Goal: Information Seeking & Learning: Understand process/instructions

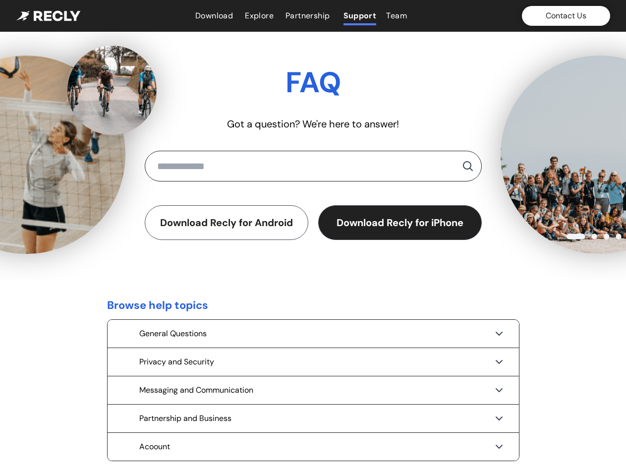
click at [313, 238] on div "Download Recly for Android Download Recly for iPhone" at bounding box center [313, 222] width 337 height 35
click at [565, 16] on button "Contact Us" at bounding box center [566, 16] width 88 height 20
click at [226, 222] on button "Download Recly for Android" at bounding box center [226, 222] width 163 height 35
click at [400, 222] on button "Download Recly for iPhone" at bounding box center [399, 222] width 163 height 35
click at [313, 333] on div "General Questions" at bounding box center [312, 333] width 411 height 28
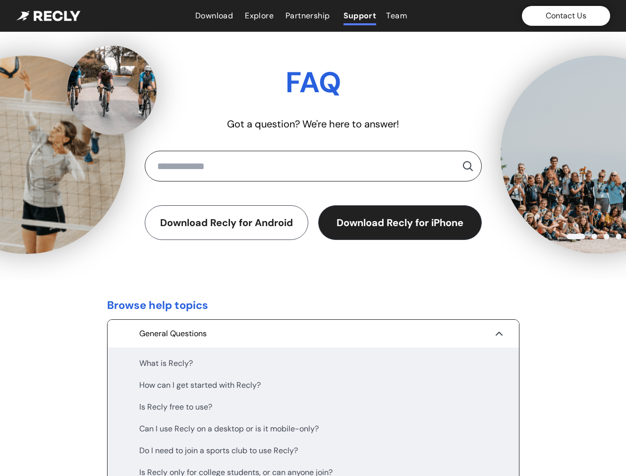
click at [313, 362] on div "What is Recly?" at bounding box center [313, 363] width 348 height 12
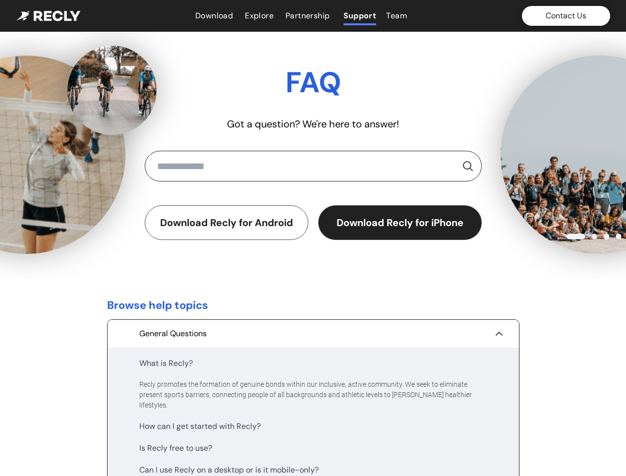
click at [313, 390] on div "Recly promotes the formation of genuine bonds within our inclusive, active comm…" at bounding box center [313, 394] width 348 height 31
click at [313, 420] on div "How can I get started with Recly?" at bounding box center [313, 426] width 348 height 12
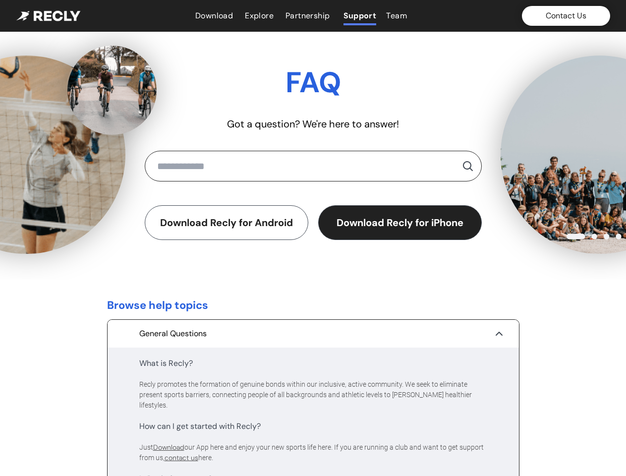
click at [313, 446] on div "Just Download our App here and enjoy your new sports life here. If you are runn…" at bounding box center [313, 452] width 348 height 21
